Goal: Transaction & Acquisition: Purchase product/service

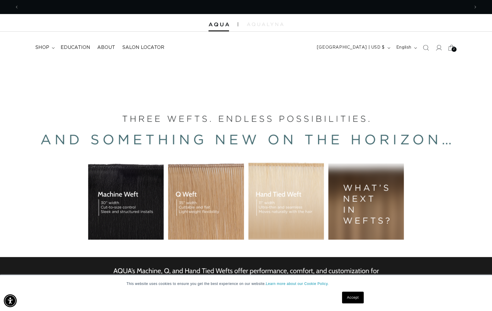
scroll to position [0, 450]
click at [440, 48] on icon at bounding box center [439, 48] width 6 height 6
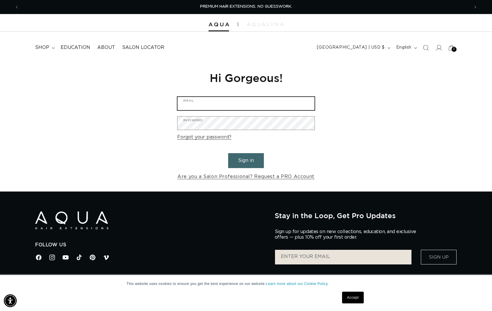
type input "marsonahoran@gmail.com"
click at [245, 161] on button "Sign in" at bounding box center [246, 160] width 36 height 15
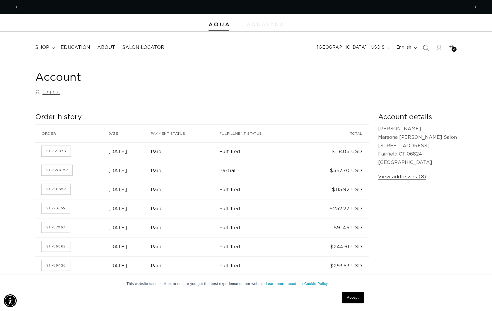
scroll to position [0, 450]
click at [52, 47] on icon at bounding box center [53, 48] width 3 height 2
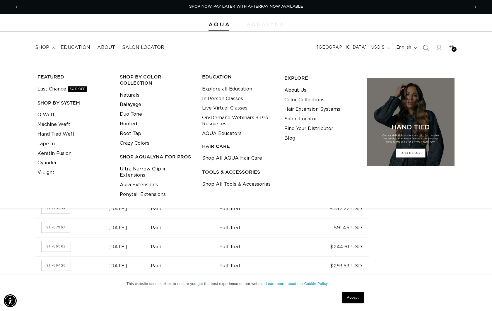
click at [140, 31] on div at bounding box center [246, 23] width 492 height 18
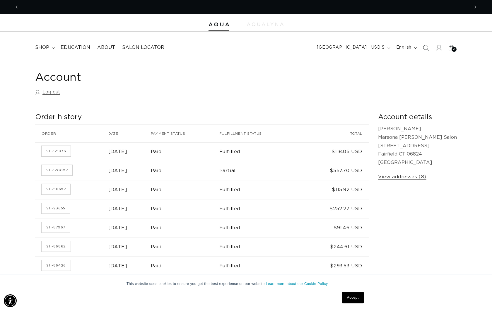
scroll to position [0, 901]
click at [429, 49] on icon "Search" at bounding box center [426, 48] width 6 height 6
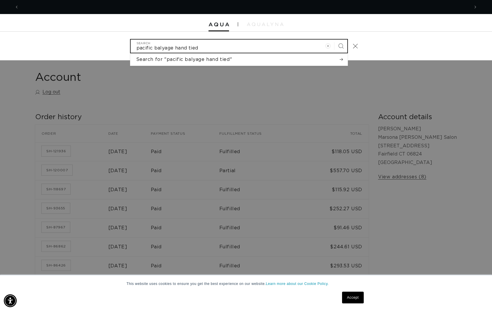
scroll to position [0, 0]
type input "pacific balyage hand tied weft"
click at [334, 40] on button "Search" at bounding box center [340, 46] width 13 height 13
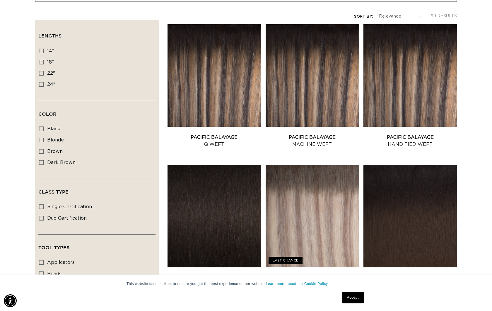
scroll to position [0, 450]
click at [405, 134] on link "Pacific Balayage Hand Tied Weft" at bounding box center [409, 141] width 93 height 14
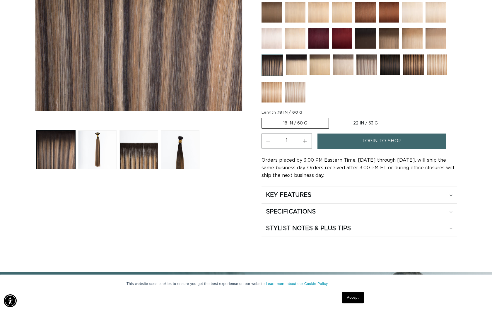
scroll to position [0, 901]
click at [379, 122] on label "22 IN / 63 G Variant sold out or unavailable" at bounding box center [365, 123] width 67 height 10
click at [332, 117] on input "22 IN / 63 G Variant sold out or unavailable" at bounding box center [332, 117] width 0 height 0
radio input "true"
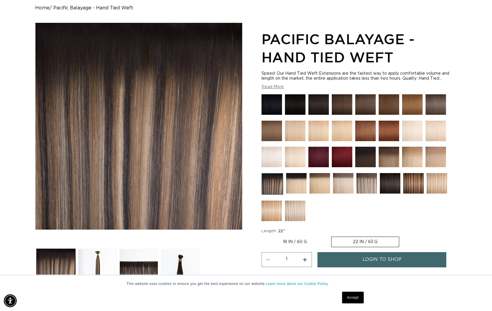
scroll to position [60, 0]
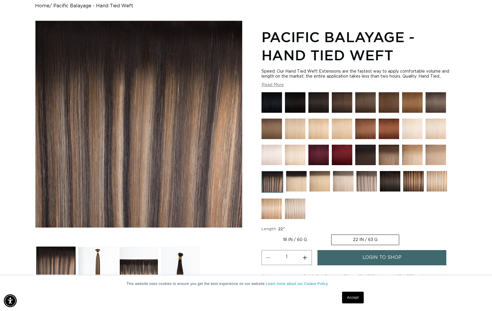
click at [381, 261] on span "login to shop" at bounding box center [382, 257] width 39 height 15
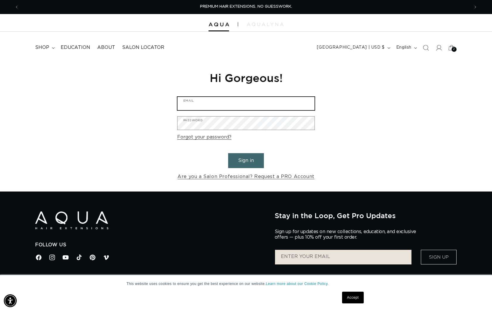
type input "[EMAIL_ADDRESS][DOMAIN_NAME]"
click at [240, 163] on button "Sign in" at bounding box center [246, 160] width 36 height 15
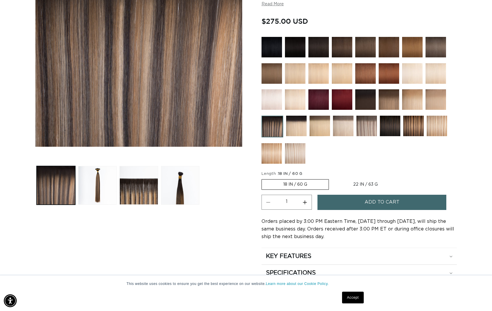
scroll to position [200, 0]
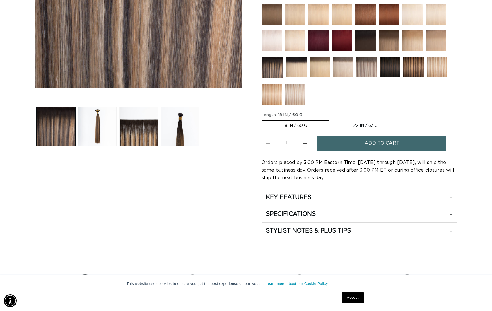
click at [369, 127] on label "22 IN / 63 G Variant sold out or unavailable" at bounding box center [365, 126] width 67 height 10
click at [332, 120] on input "22 IN / 63 G Variant sold out or unavailable" at bounding box center [332, 119] width 0 height 0
radio input "true"
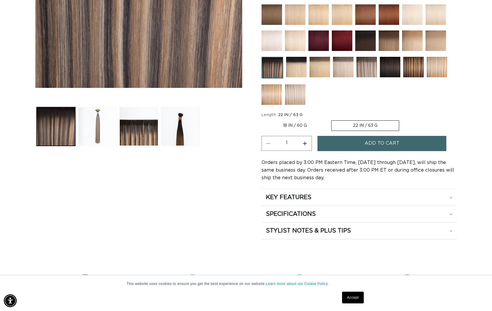
click at [96, 130] on button "Load image 2 in gallery view" at bounding box center [97, 126] width 39 height 39
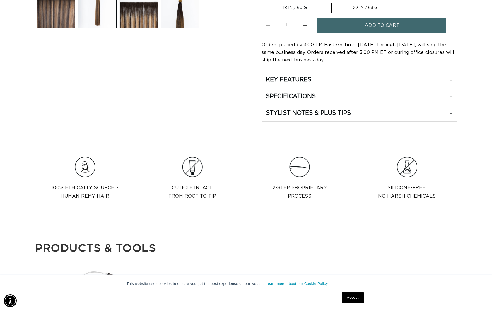
scroll to position [329, 0]
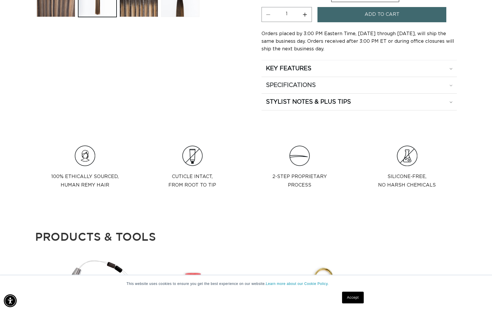
click at [364, 86] on div "SPECIFICATIONS" at bounding box center [359, 85] width 187 height 8
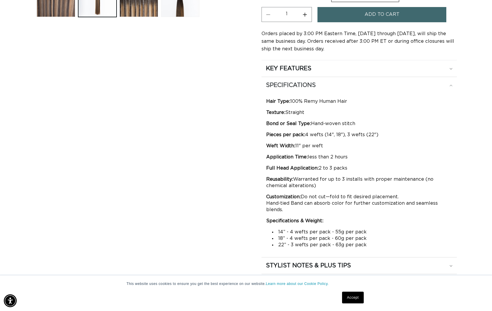
scroll to position [0, 0]
click at [364, 86] on div "SPECIFICATIONS" at bounding box center [359, 85] width 187 height 8
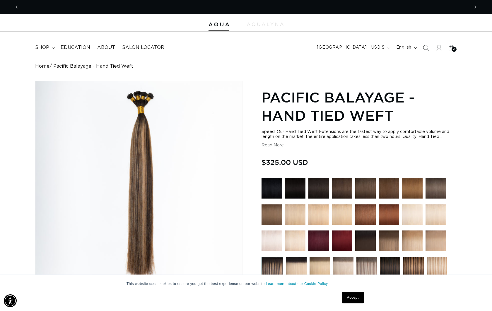
scroll to position [0, 901]
click at [18, 9] on icon "Previous announcement" at bounding box center [17, 7] width 2 height 6
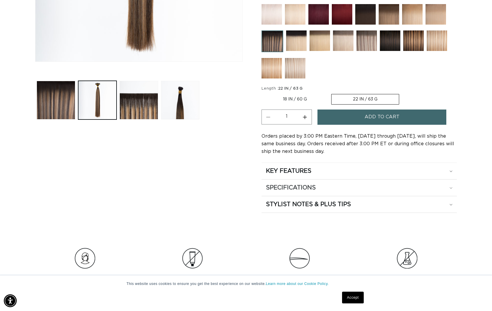
scroll to position [257, 0]
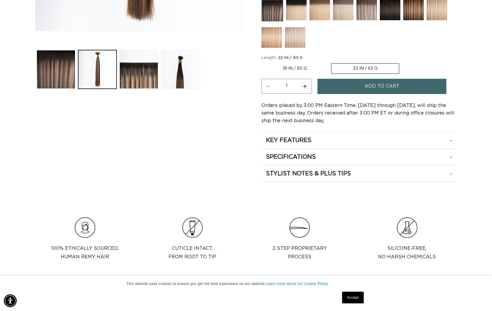
click at [384, 86] on span "Add to cart" at bounding box center [382, 86] width 35 height 15
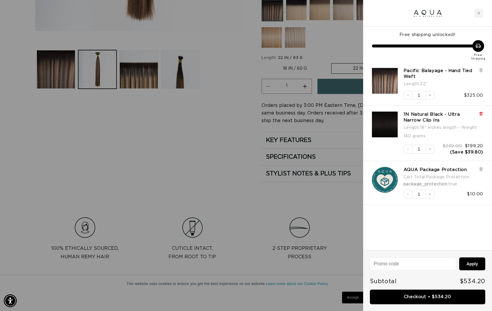
click at [481, 115] on icon at bounding box center [481, 114] width 2 height 3
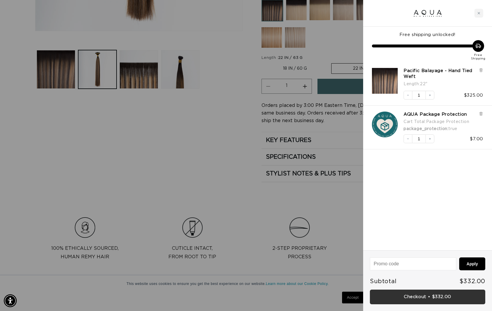
click at [420, 292] on link "Checkout • $332.00" at bounding box center [427, 297] width 115 height 15
